Goal: Information Seeking & Learning: Learn about a topic

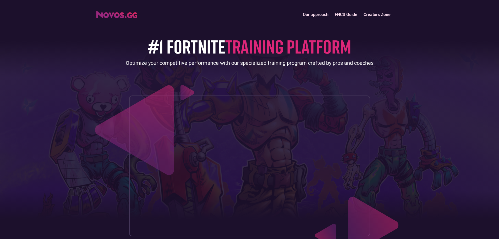
click at [321, 16] on link "Our approach" at bounding box center [316, 14] width 32 height 11
click at [339, 15] on link "FNCS Guide" at bounding box center [345, 14] width 29 height 11
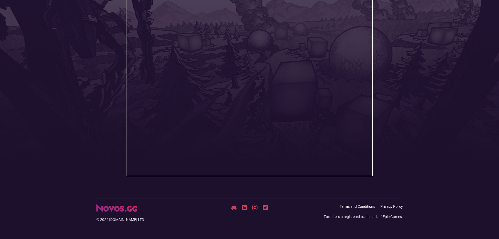
scroll to position [116, 0]
